Goal: Transaction & Acquisition: Purchase product/service

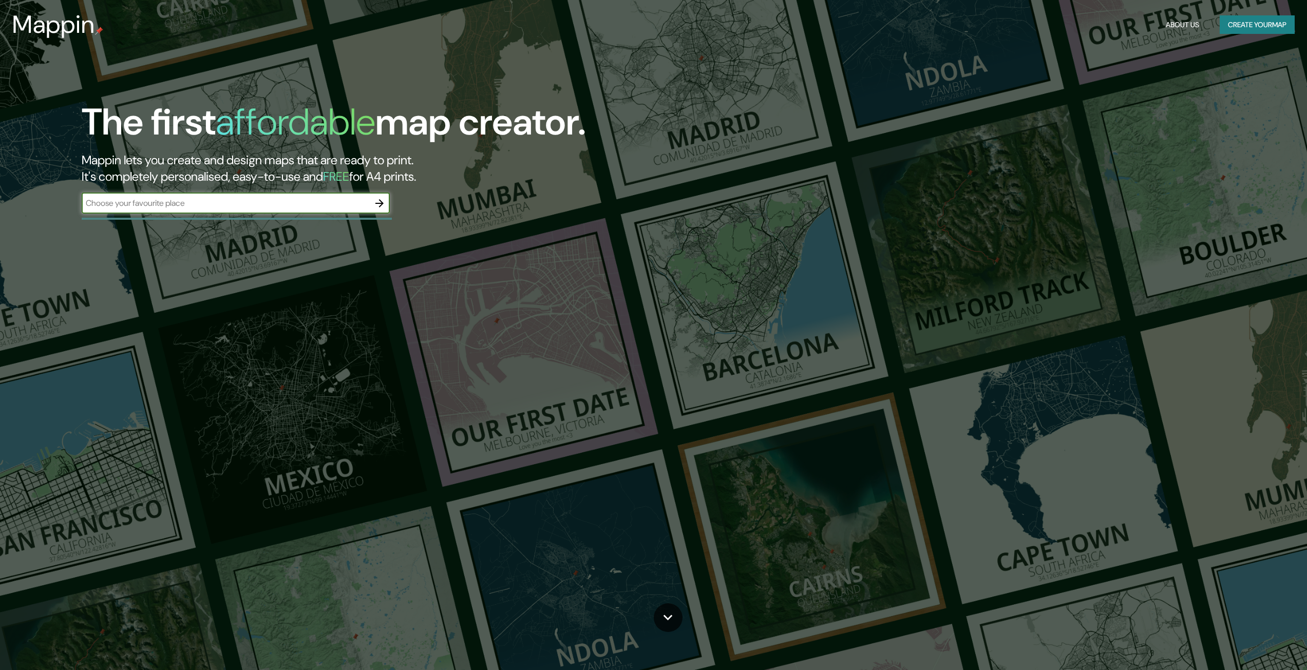
click at [225, 207] on input "text" at bounding box center [226, 203] width 288 height 12
type input "medellin"
click at [382, 199] on icon "button" at bounding box center [379, 203] width 12 height 12
click at [197, 198] on input "text" at bounding box center [226, 203] width 288 height 12
type input "[GEOGRAPHIC_DATA] [GEOGRAPHIC_DATA]"
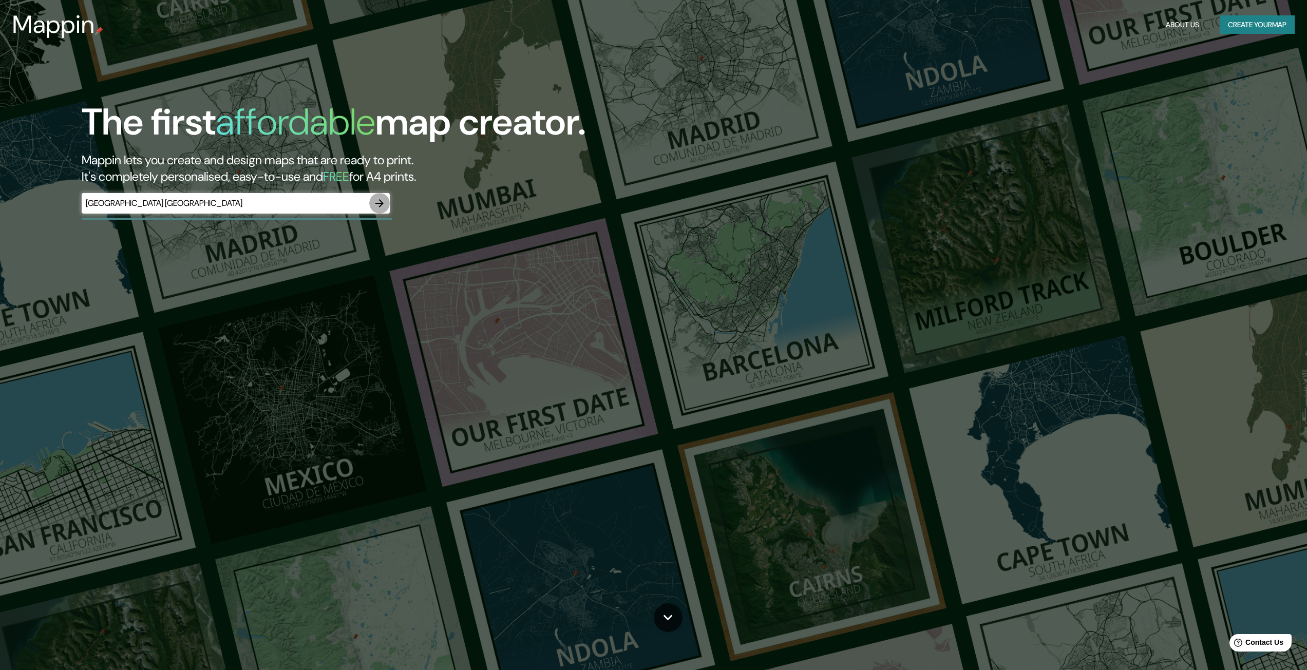
click at [378, 203] on icon "button" at bounding box center [379, 203] width 8 height 8
click at [310, 208] on input "text" at bounding box center [226, 203] width 288 height 12
click at [382, 198] on icon "button" at bounding box center [379, 203] width 12 height 12
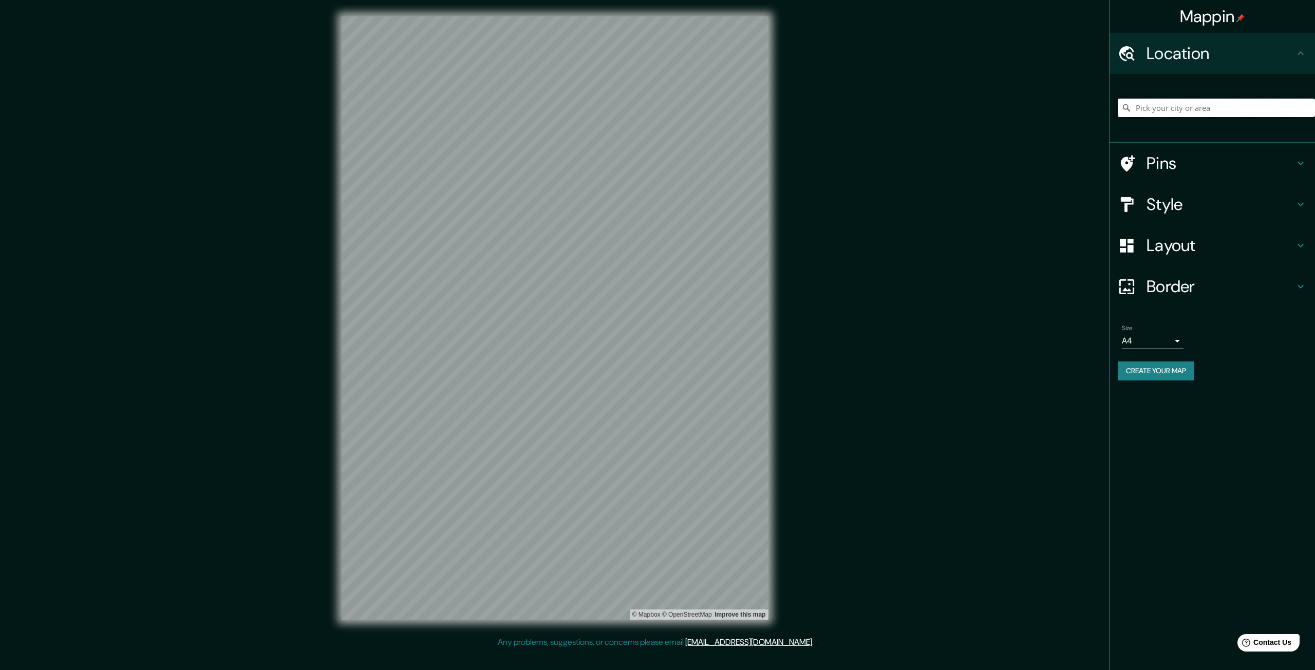
click at [1183, 104] on input "Pick your city or area" at bounding box center [1215, 108] width 197 height 18
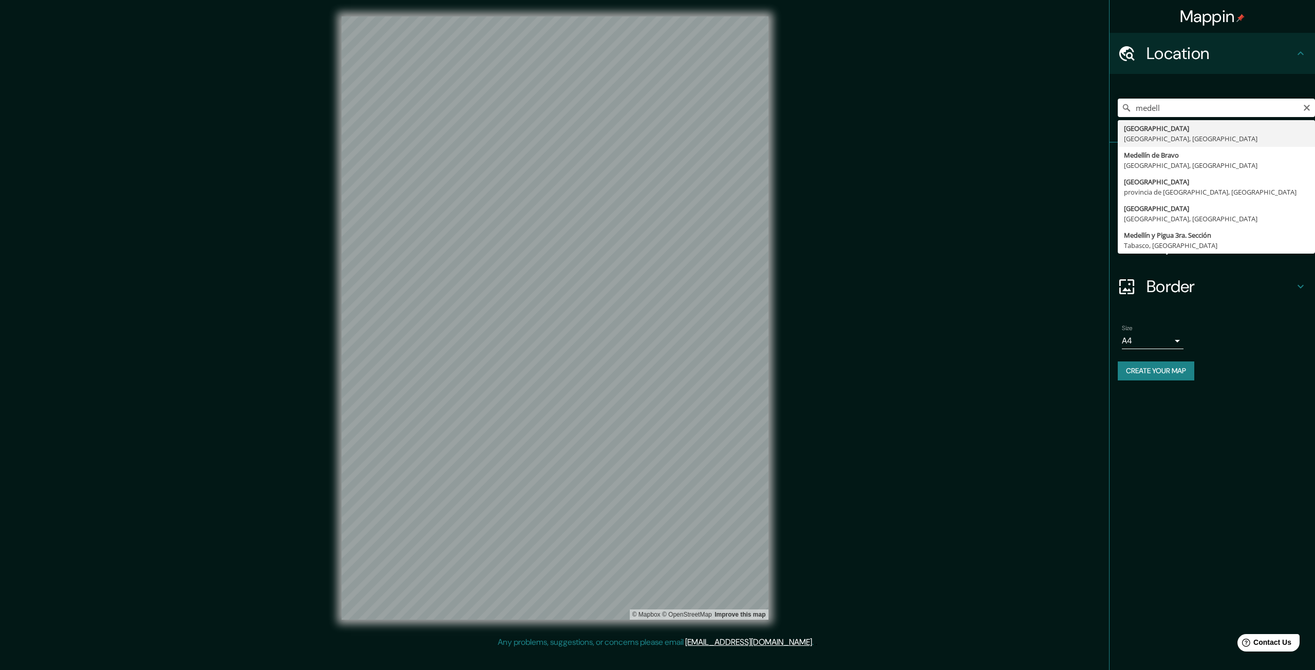
type input "[GEOGRAPHIC_DATA], [GEOGRAPHIC_DATA], [GEOGRAPHIC_DATA]"
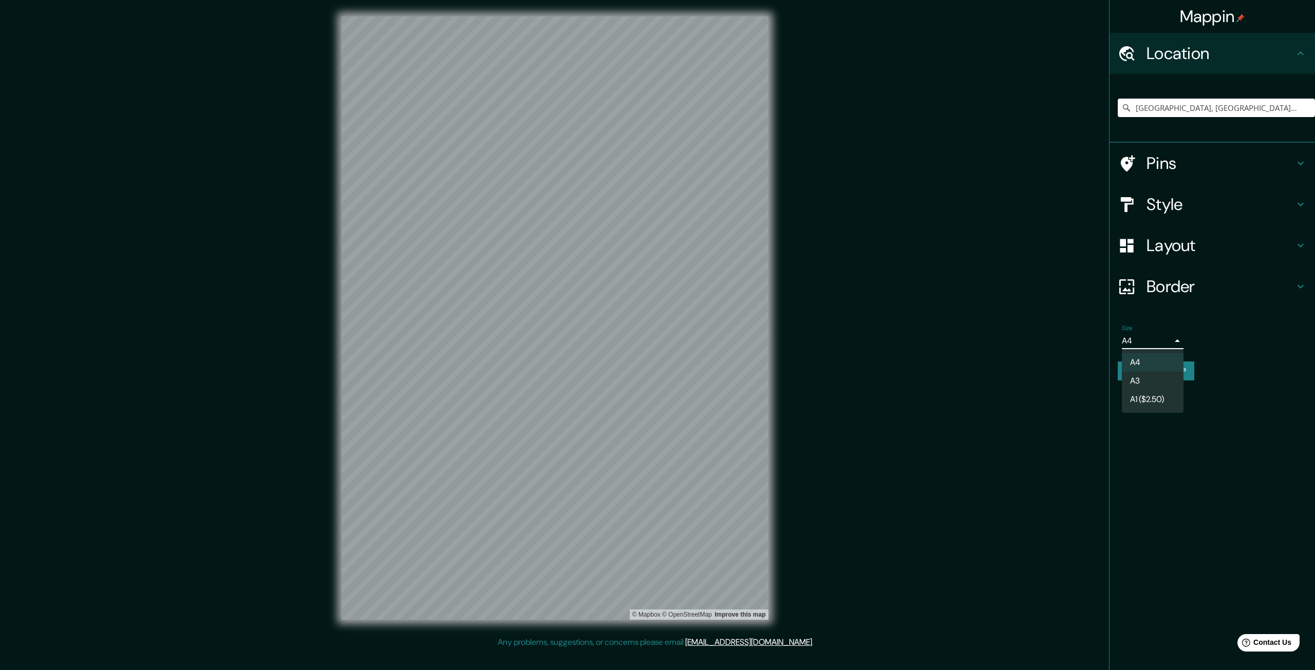
click at [1182, 340] on body "Mappin Location [GEOGRAPHIC_DATA], [GEOGRAPHIC_DATA], [GEOGRAPHIC_DATA] Pins St…" at bounding box center [657, 335] width 1315 height 670
click at [1181, 340] on div at bounding box center [657, 335] width 1315 height 670
click at [1181, 340] on body "Mappin Location [GEOGRAPHIC_DATA], [GEOGRAPHIC_DATA], [GEOGRAPHIC_DATA] Pins St…" at bounding box center [657, 335] width 1315 height 670
click at [1181, 340] on div at bounding box center [657, 335] width 1315 height 670
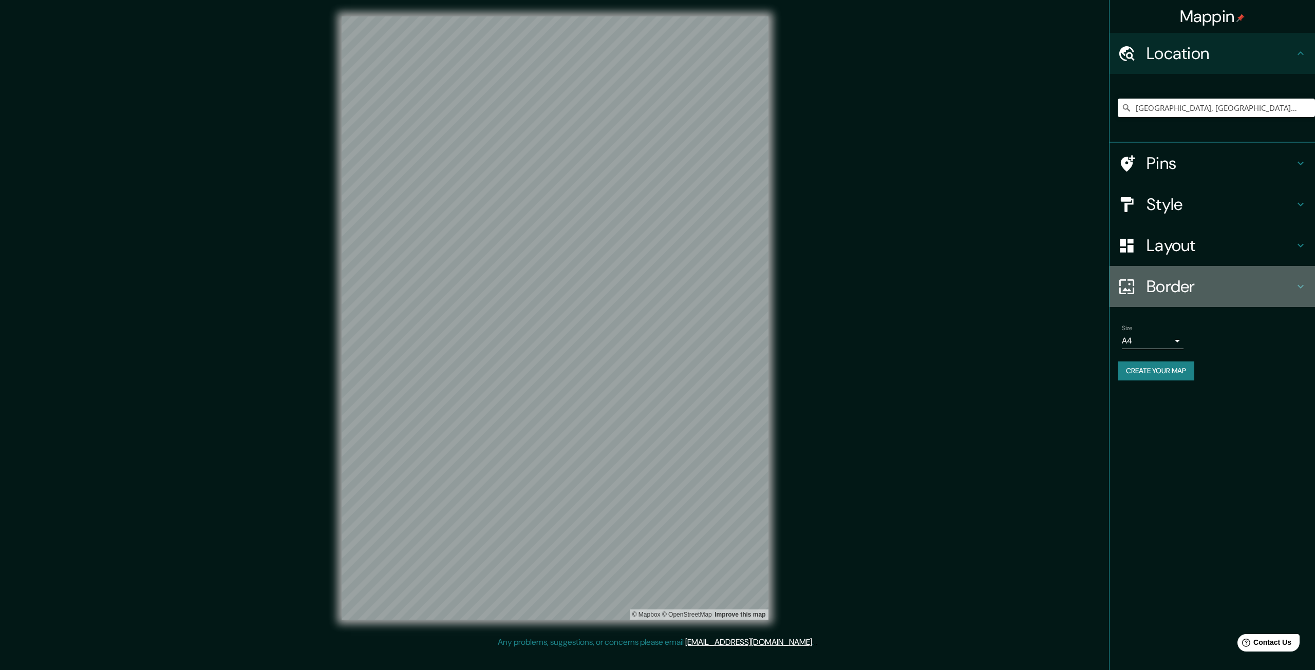
click at [1301, 286] on icon at bounding box center [1300, 286] width 12 height 12
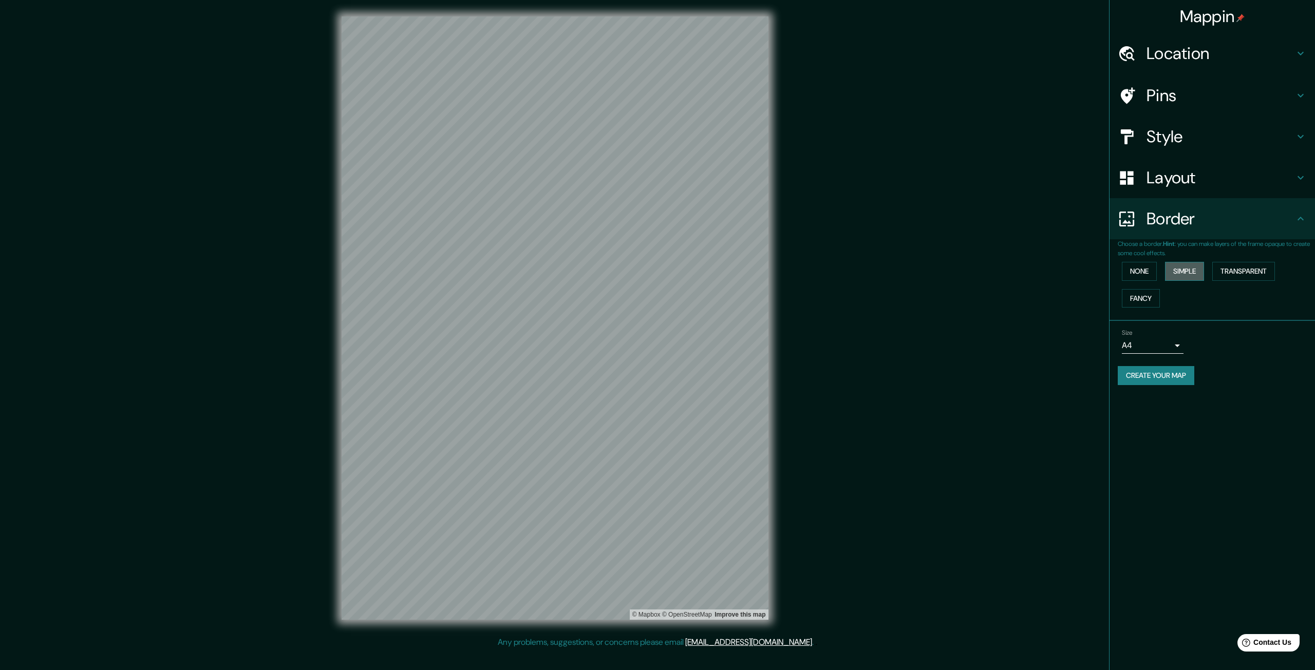
click at [1187, 270] on button "Simple" at bounding box center [1184, 271] width 39 height 19
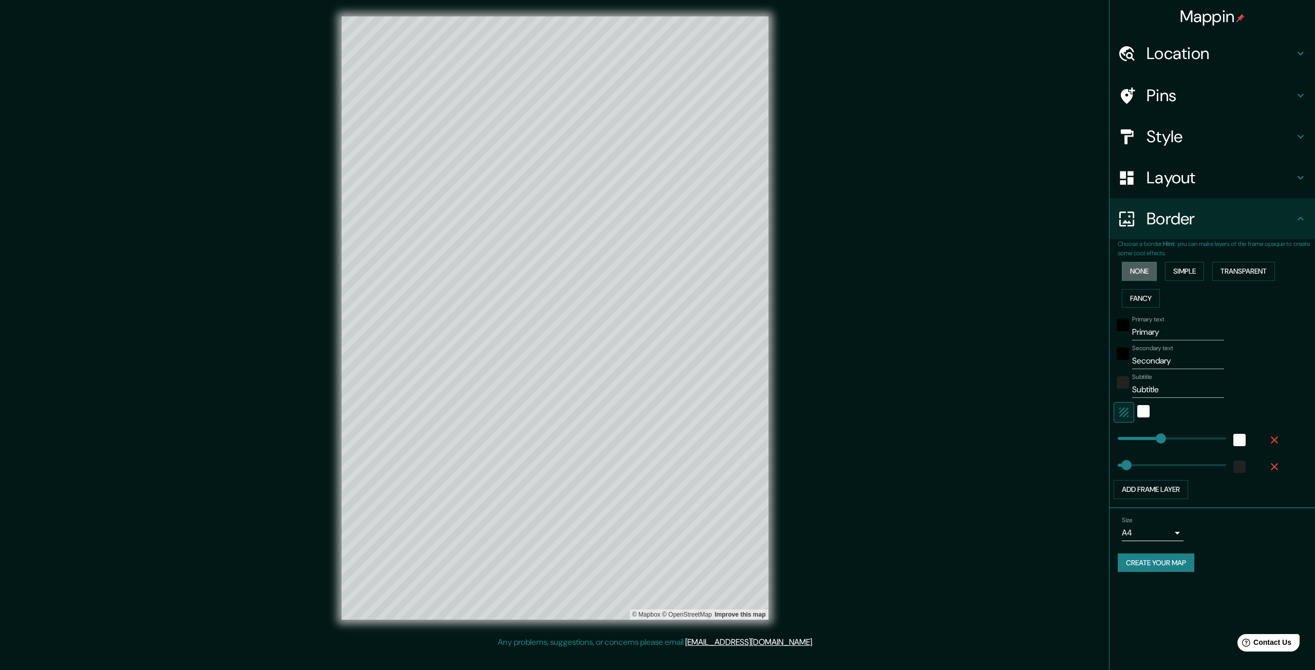
click at [1140, 269] on button "None" at bounding box center [1139, 271] width 35 height 19
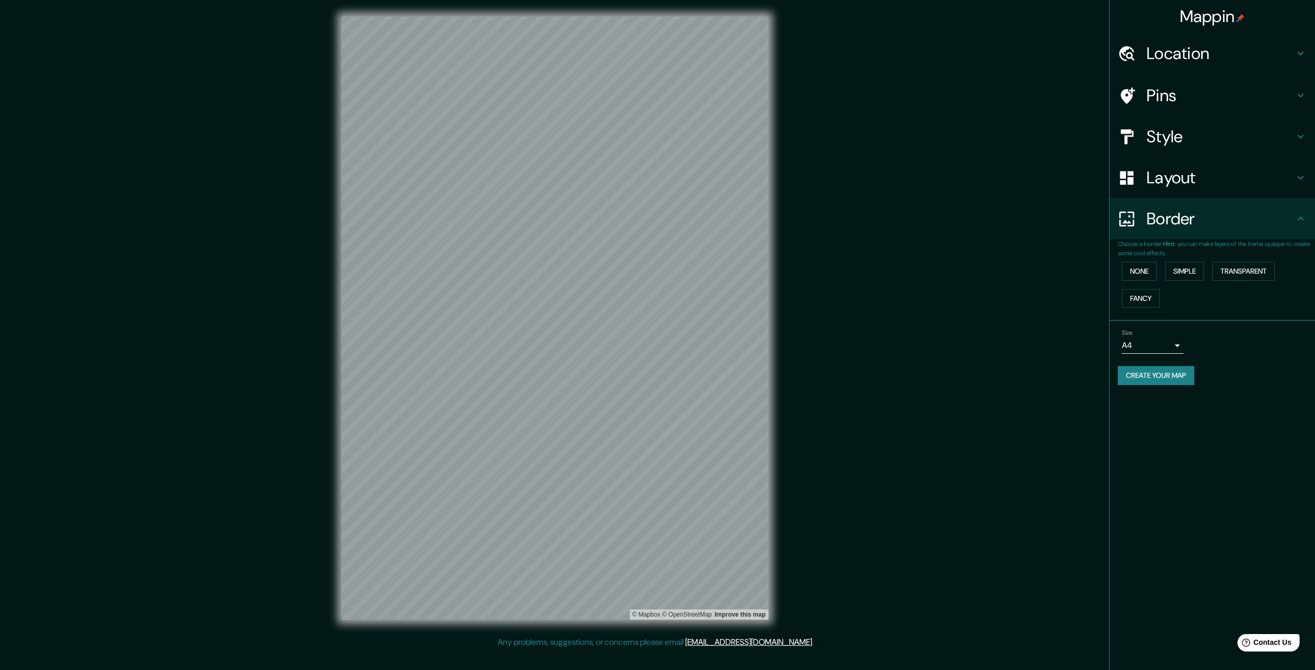
click at [1209, 178] on h4 "Layout" at bounding box center [1220, 177] width 148 height 21
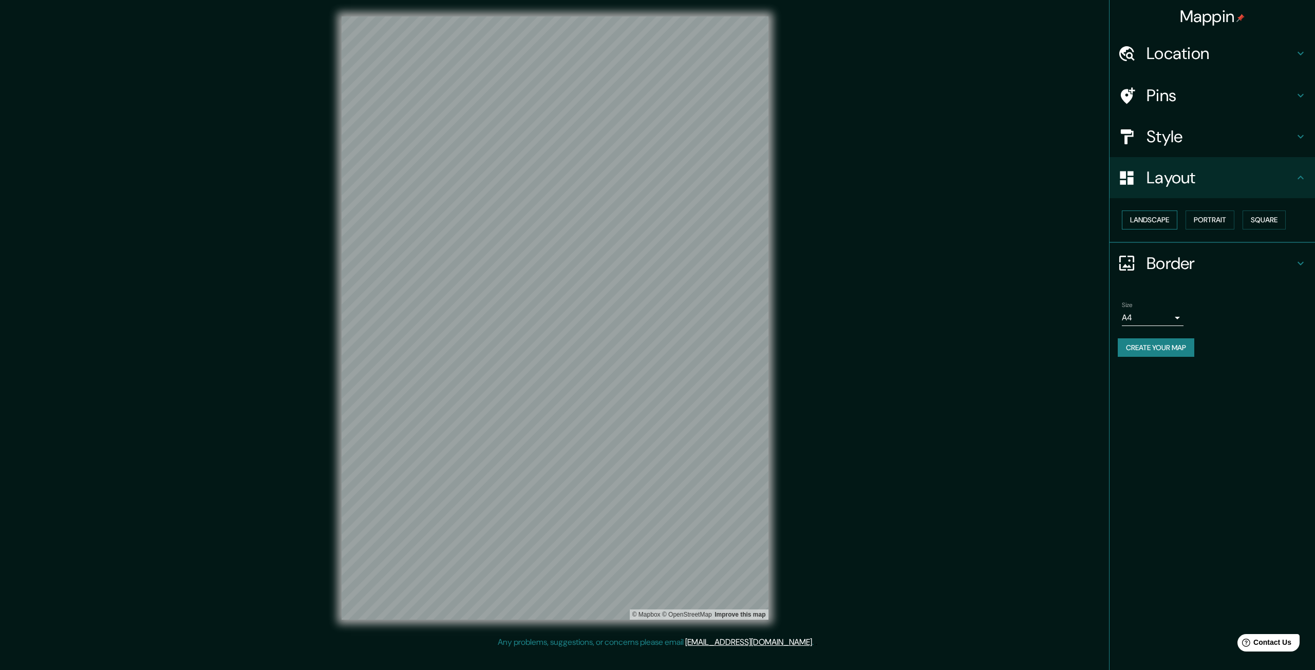
click at [1158, 221] on button "Landscape" at bounding box center [1149, 220] width 55 height 19
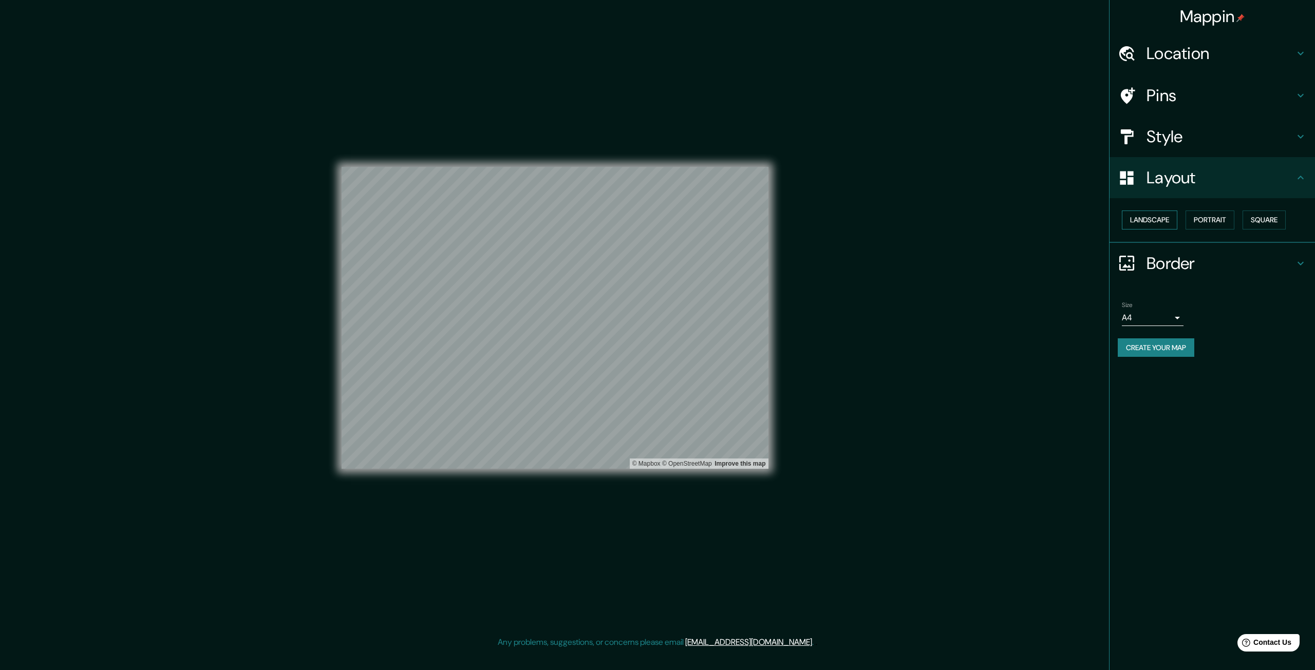
click at [1160, 221] on button "Landscape" at bounding box center [1149, 220] width 55 height 19
click at [1220, 220] on button "Portrait" at bounding box center [1209, 220] width 49 height 19
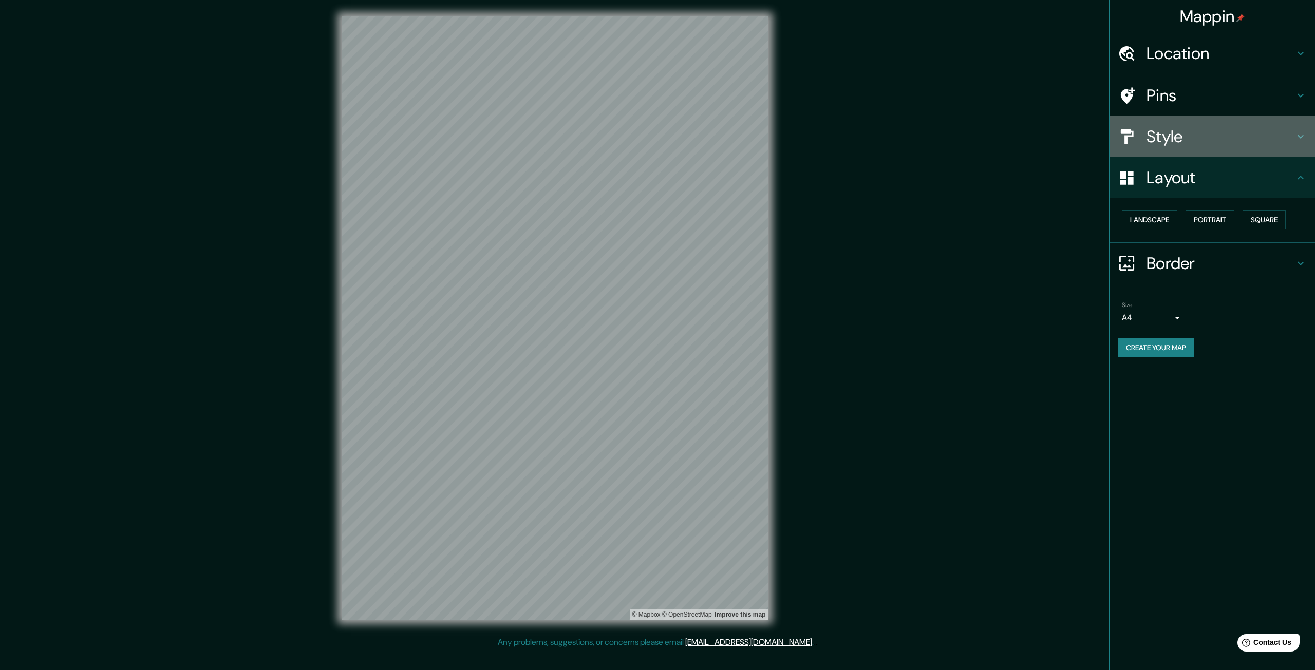
click at [1191, 139] on h4 "Style" at bounding box center [1220, 136] width 148 height 21
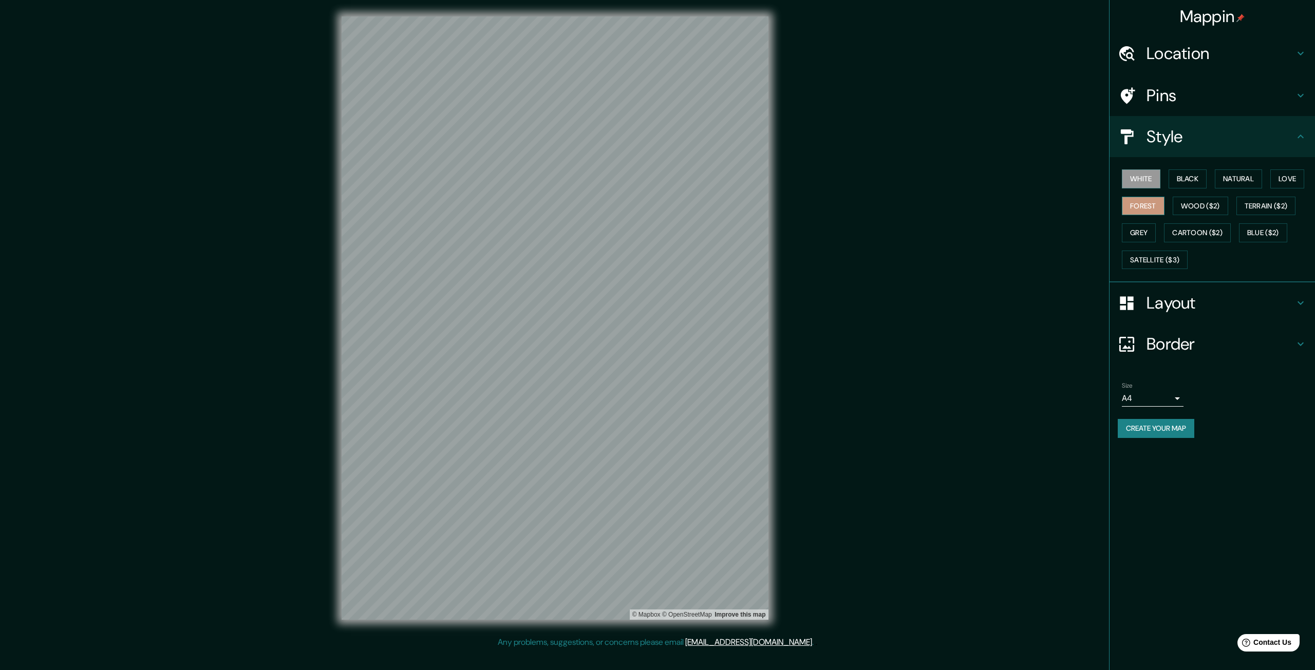
click at [1161, 205] on button "Forest" at bounding box center [1143, 206] width 43 height 19
click at [1140, 184] on button "White" at bounding box center [1141, 178] width 39 height 19
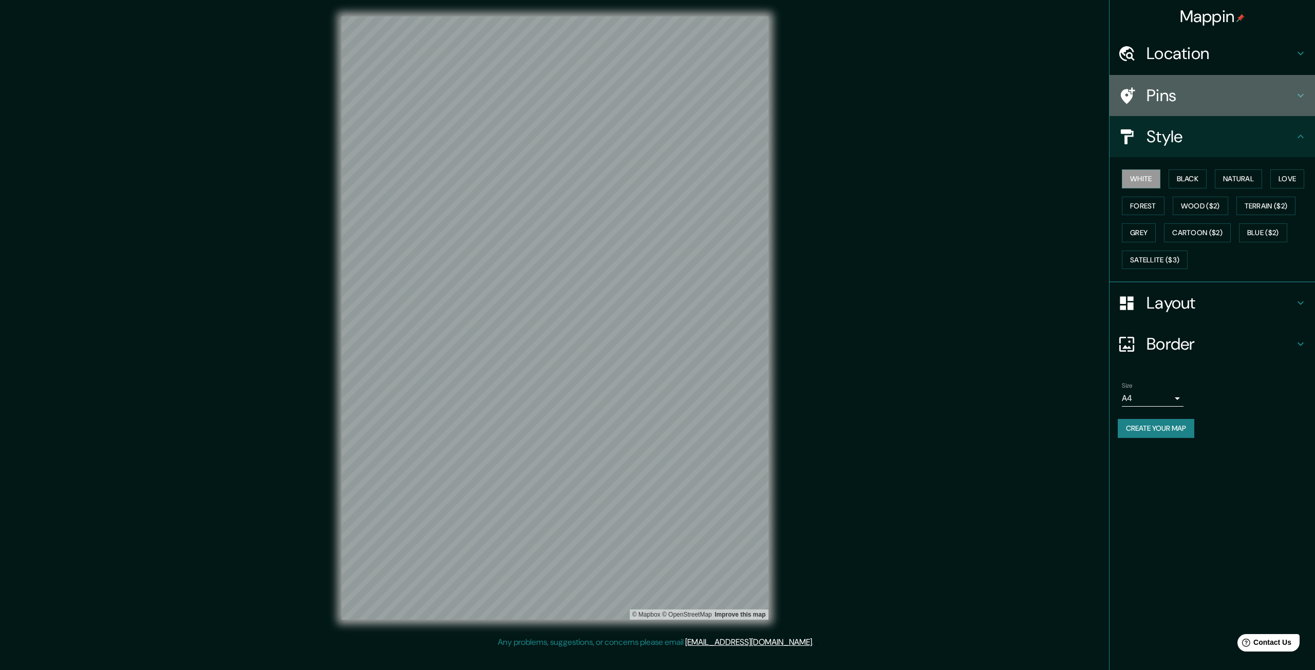
click at [1171, 90] on h4 "Pins" at bounding box center [1220, 95] width 148 height 21
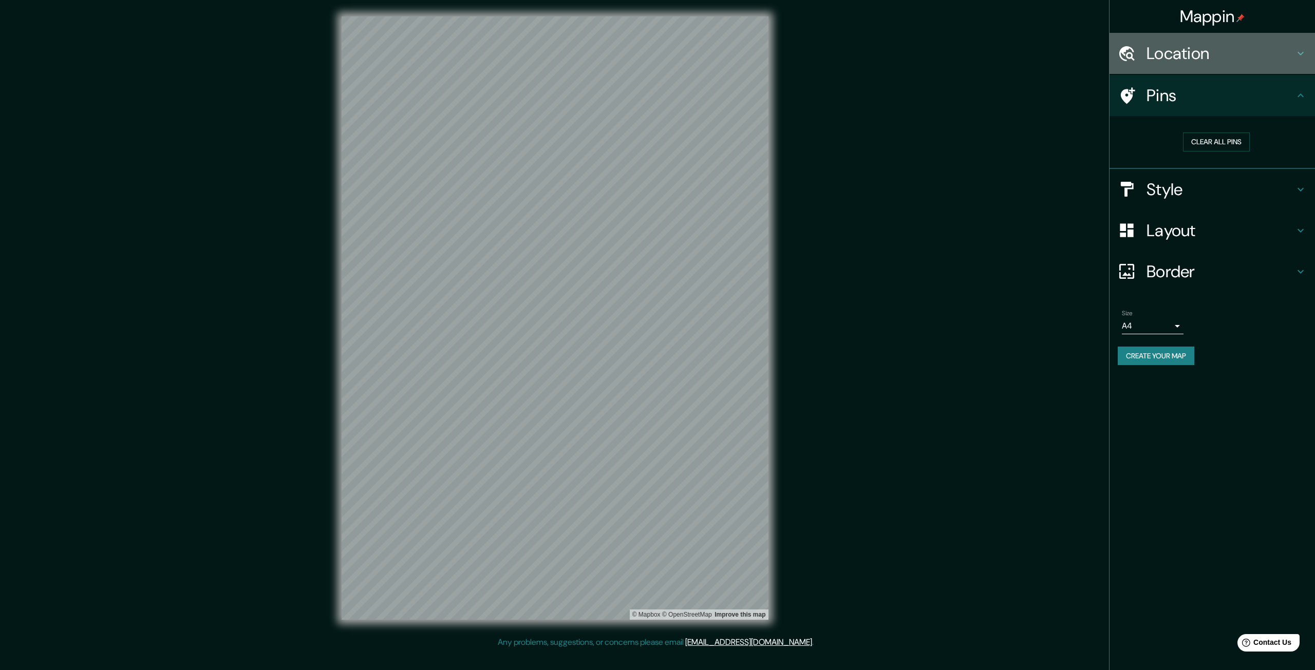
click at [1171, 48] on h4 "Location" at bounding box center [1220, 53] width 148 height 21
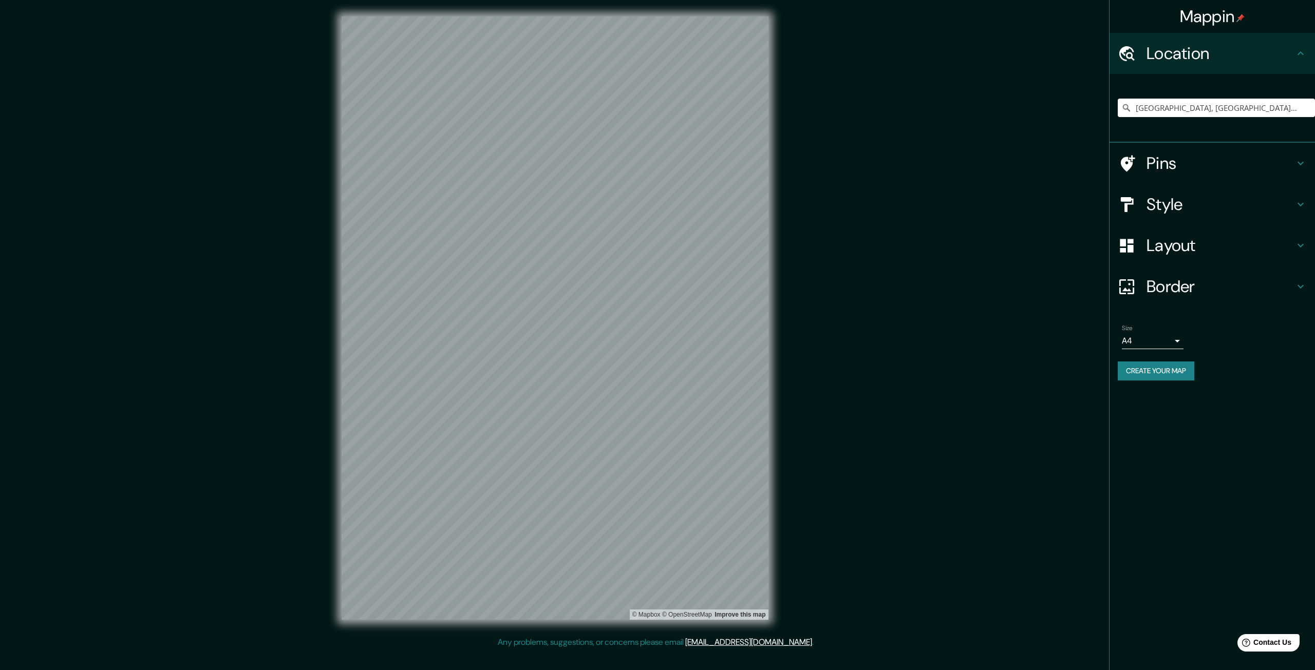
click at [871, 328] on div "Mappin Location [GEOGRAPHIC_DATA], [GEOGRAPHIC_DATA], [GEOGRAPHIC_DATA] Pins St…" at bounding box center [657, 326] width 1315 height 653
